Goal: Task Accomplishment & Management: Manage account settings

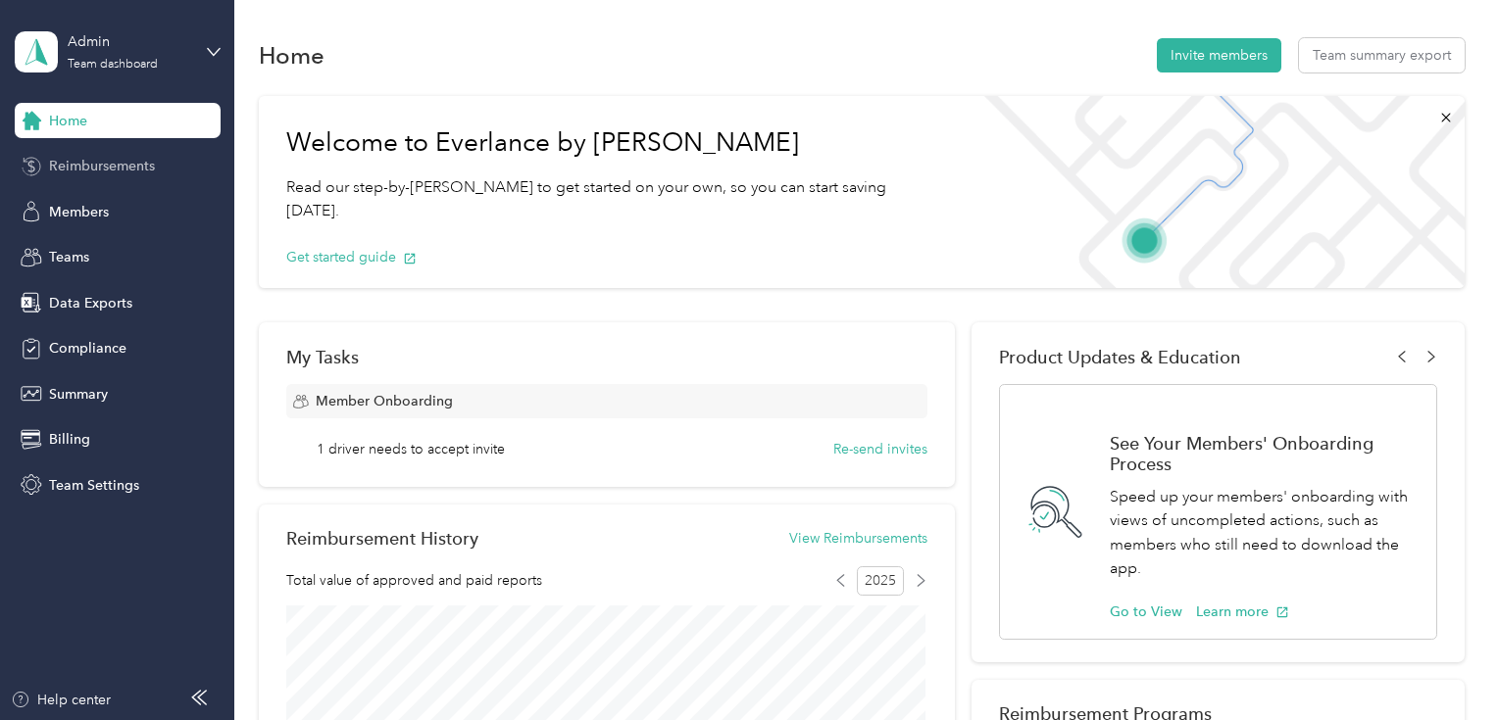
click at [118, 176] on div "Reimbursements" at bounding box center [118, 166] width 206 height 35
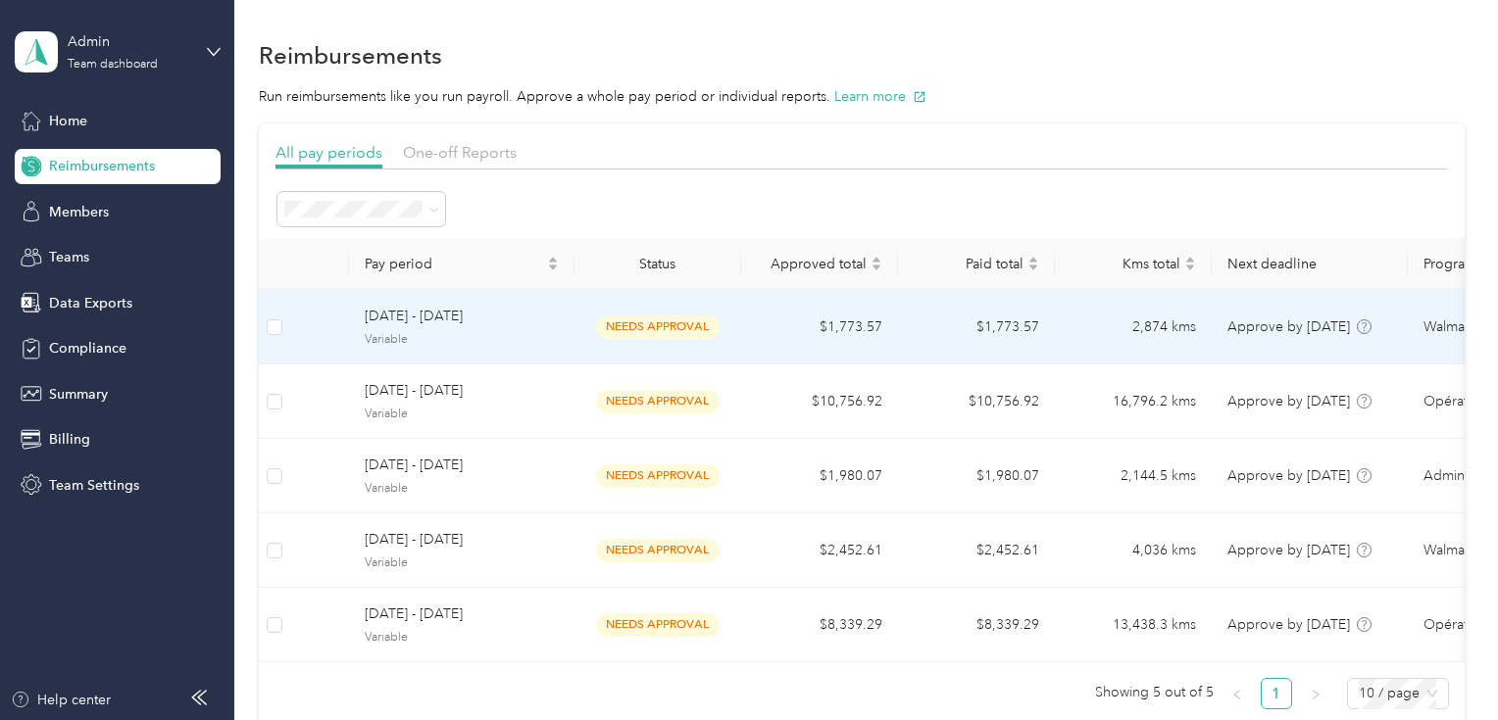
click at [417, 341] on span "Variable" at bounding box center [462, 340] width 194 height 18
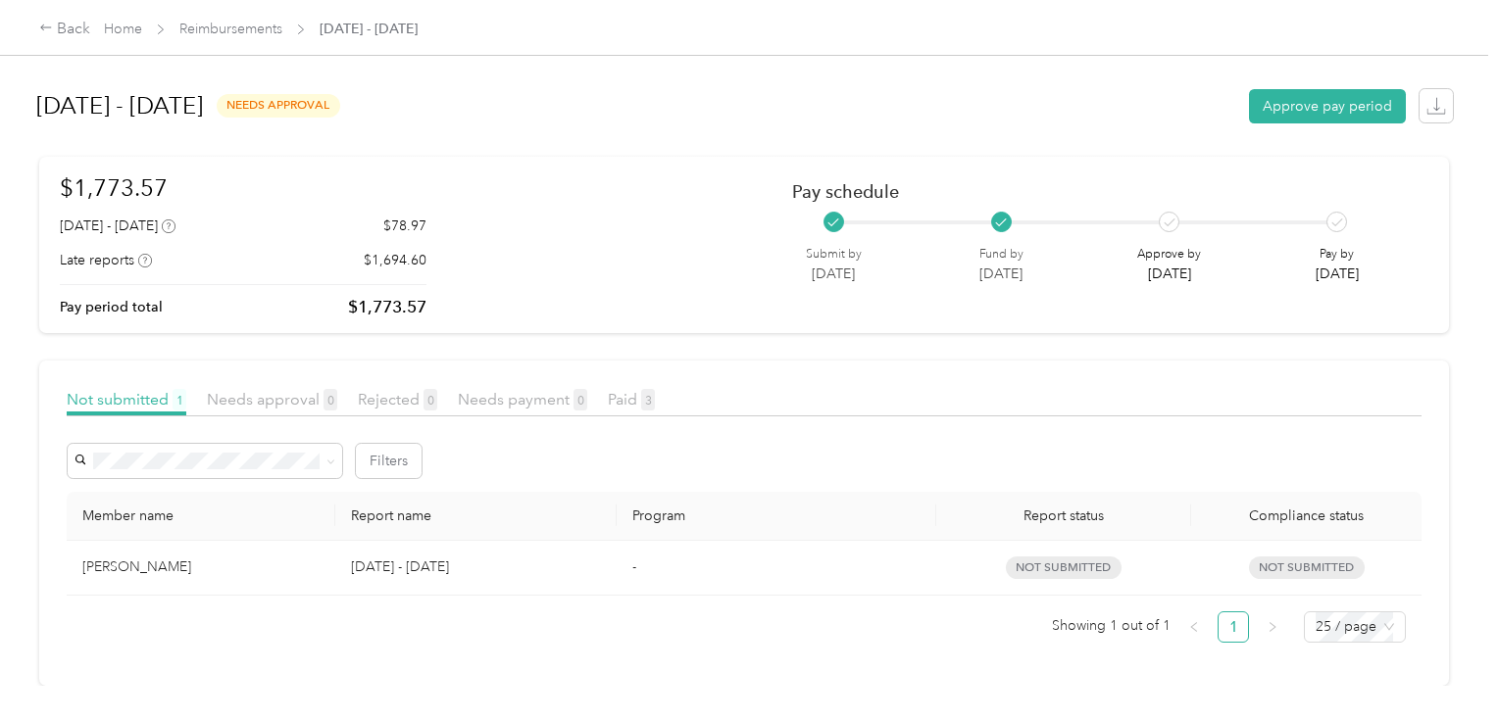
click at [257, 417] on div at bounding box center [744, 422] width 1355 height 11
click at [274, 403] on span "Needs approval 0" at bounding box center [272, 399] width 130 height 19
